Goal: Use online tool/utility: Use online tool/utility

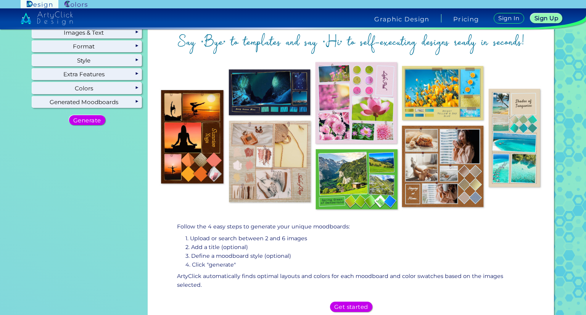
scroll to position [52, 0]
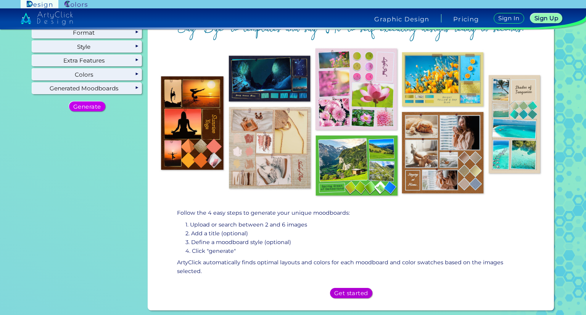
click at [346, 291] on h5 "Get started" at bounding box center [351, 293] width 31 height 5
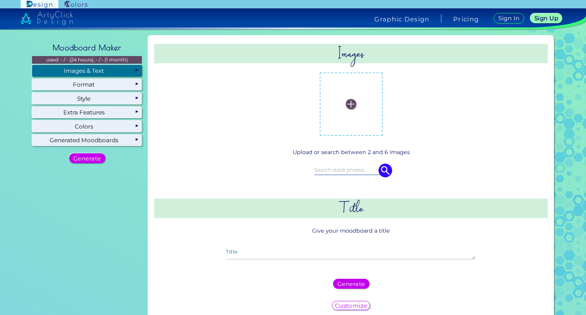
click at [350, 105] on img at bounding box center [351, 104] width 10 height 10
click at [0, 0] on input "file" at bounding box center [0, 0] width 0 height 0
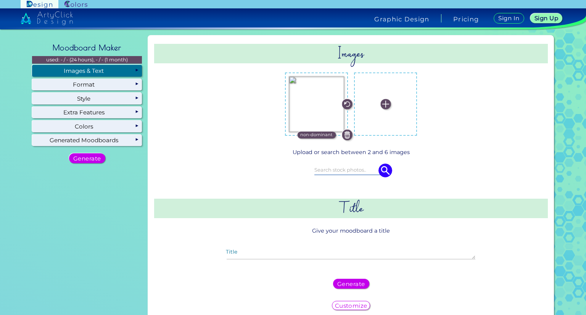
click at [378, 104] on label at bounding box center [385, 103] width 55 height 55
click at [0, 0] on input "file" at bounding box center [0, 0] width 0 height 0
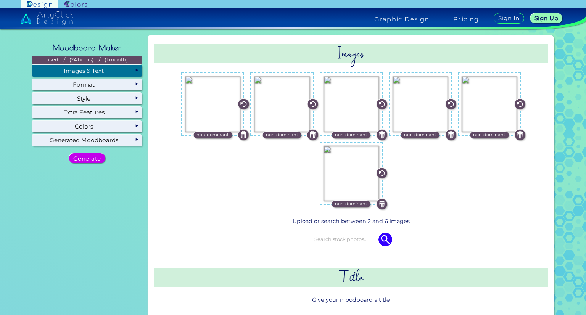
click at [386, 242] on img at bounding box center [386, 240] width 14 height 14
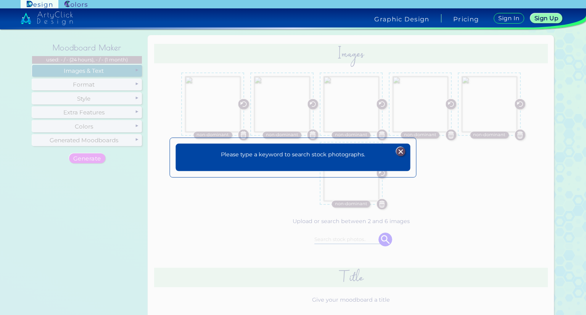
click at [398, 149] on img at bounding box center [400, 151] width 9 height 9
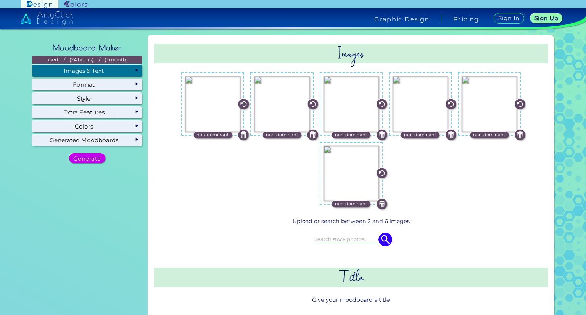
click at [340, 243] on input at bounding box center [350, 239] width 73 height 8
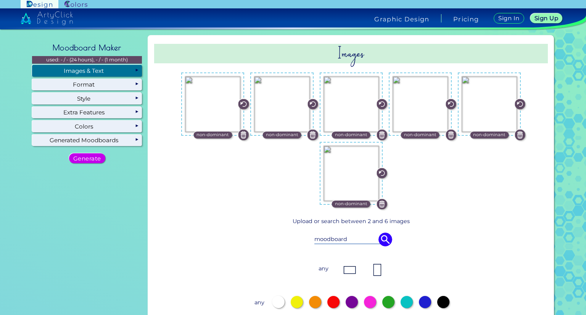
type input "moodboard"
click at [382, 237] on img at bounding box center [386, 240] width 14 height 14
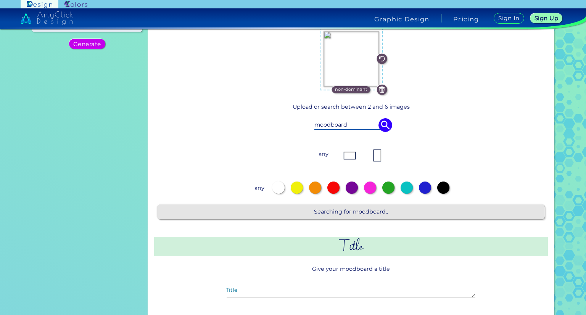
click at [350, 159] on img at bounding box center [349, 155] width 15 height 15
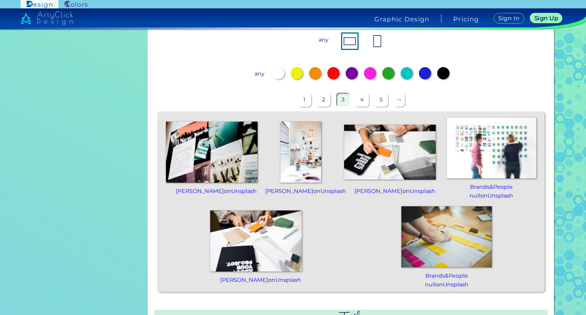
scroll to position [229, 0]
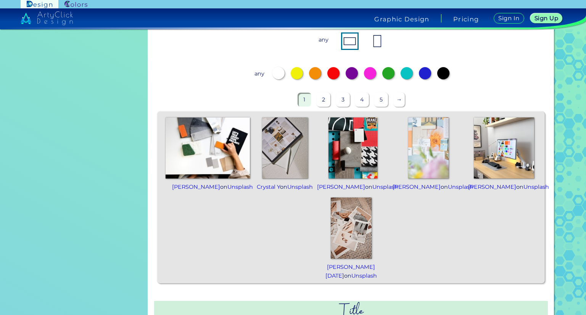
click at [363, 185] on link "[PERSON_NAME]" at bounding box center [341, 187] width 48 height 7
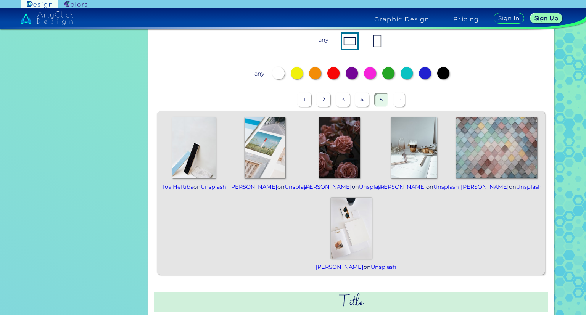
click at [401, 103] on p "→" at bounding box center [399, 100] width 11 height 14
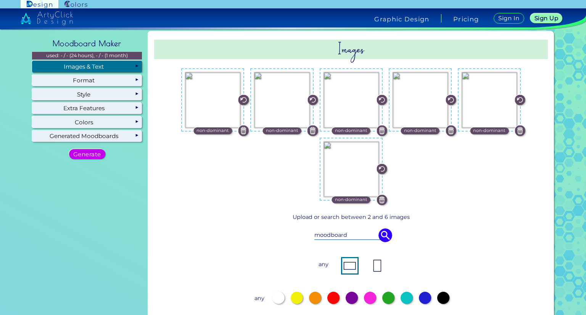
scroll to position [0, 0]
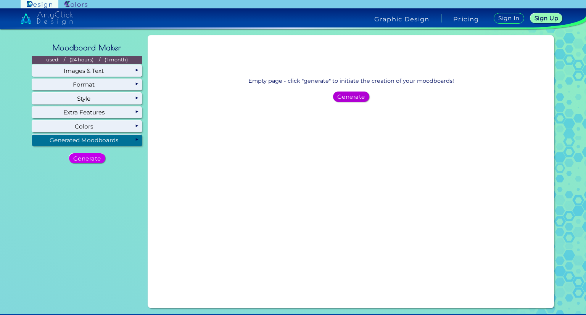
click at [346, 95] on h5 "Generate" at bounding box center [351, 96] width 25 height 5
